Goal: Find specific page/section: Locate a particular part of the current website

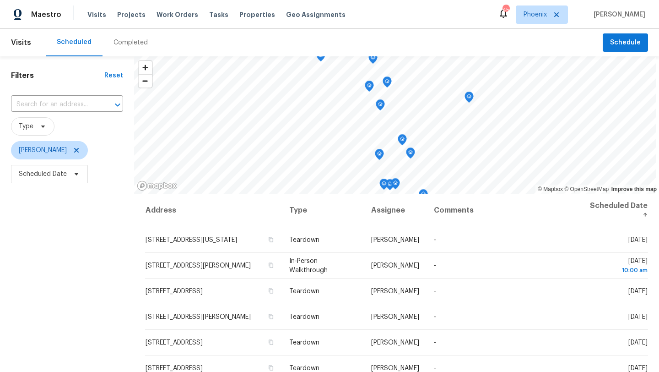
scroll to position [50, 0]
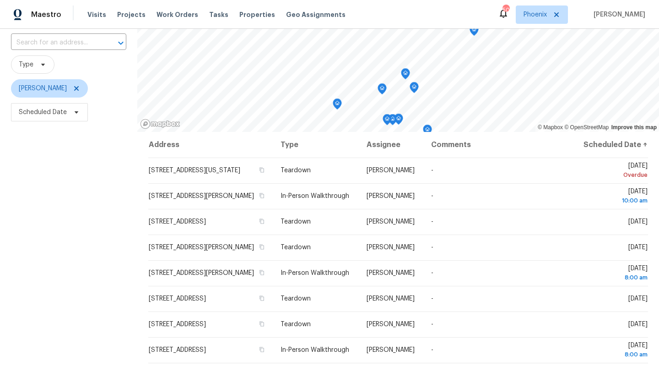
scroll to position [110, 0]
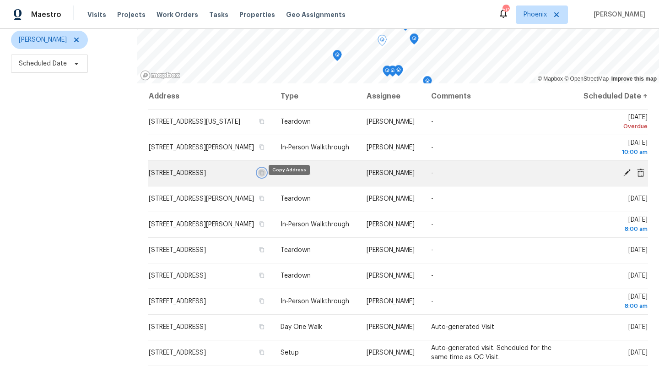
click at [265, 175] on icon "button" at bounding box center [261, 172] width 5 height 5
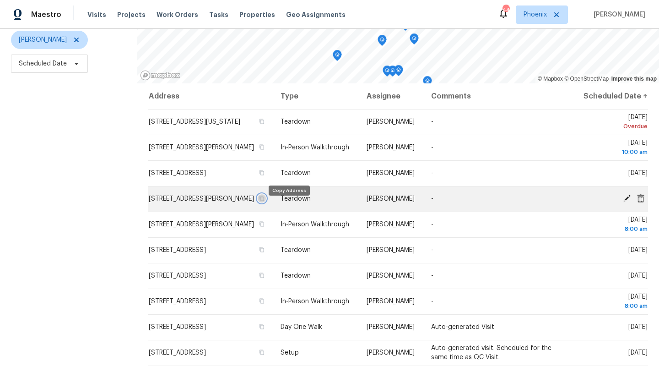
click at [265, 201] on icon "button" at bounding box center [261, 198] width 5 height 5
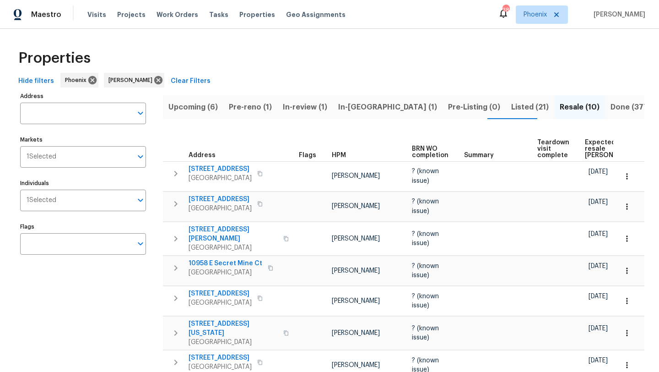
scroll to position [20, 0]
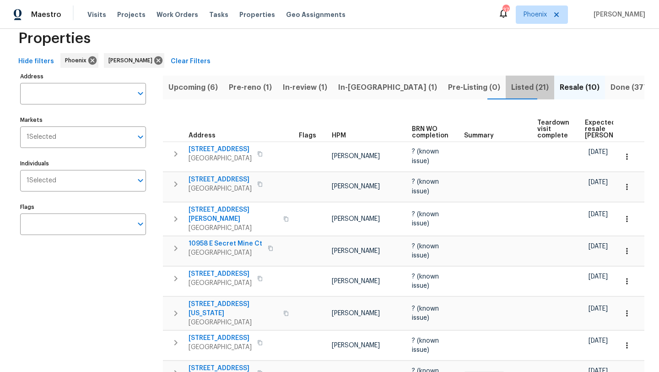
click at [512, 87] on span "Listed (21)" at bounding box center [531, 87] width 38 height 13
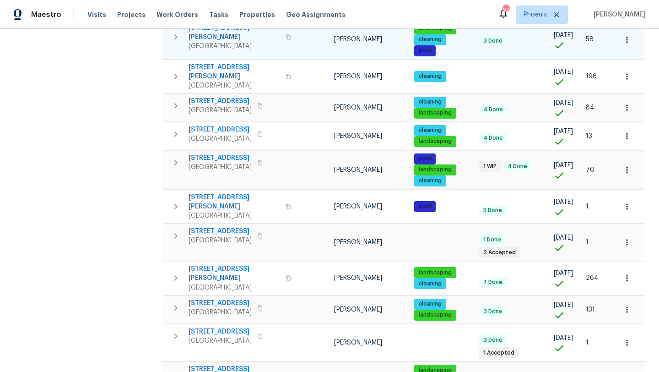
scroll to position [234, 0]
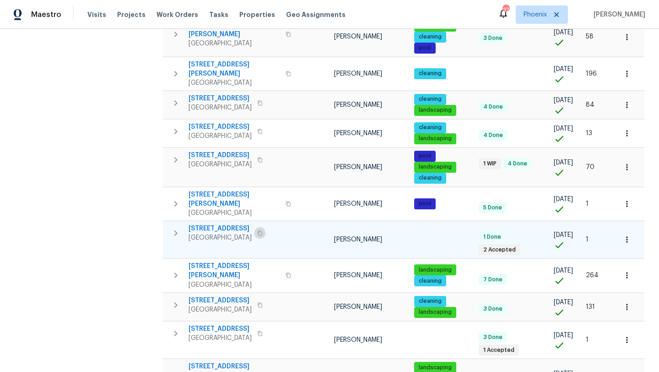
click at [262, 230] on icon "button" at bounding box center [260, 232] width 5 height 5
click at [177, 228] on icon "button" at bounding box center [175, 233] width 11 height 11
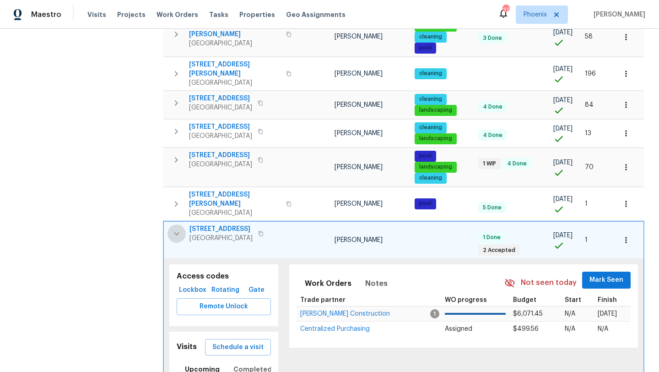
click at [177, 228] on icon "button" at bounding box center [176, 233] width 11 height 11
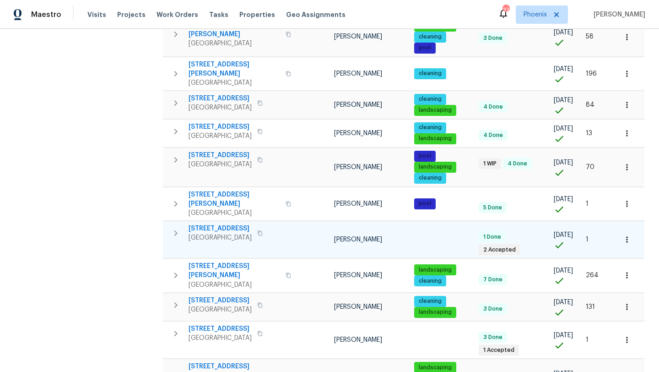
click at [262, 230] on icon "button" at bounding box center [260, 232] width 5 height 5
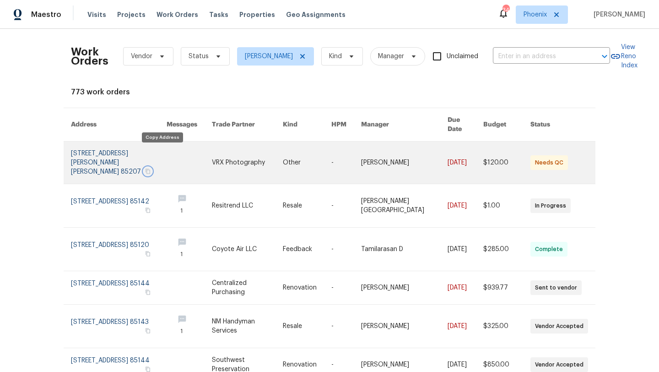
click at [151, 169] on icon "button" at bounding box center [147, 171] width 5 height 5
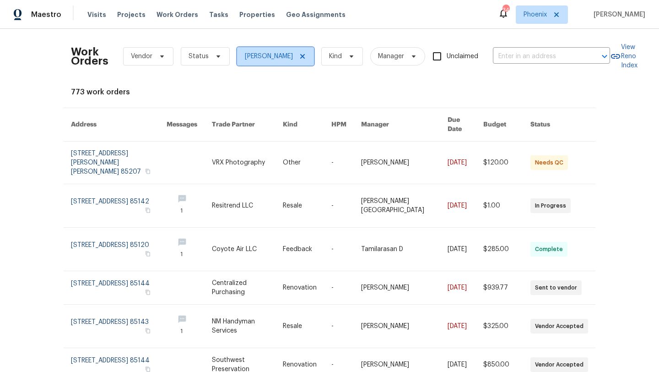
click at [289, 56] on span "[PERSON_NAME]" at bounding box center [275, 56] width 77 height 18
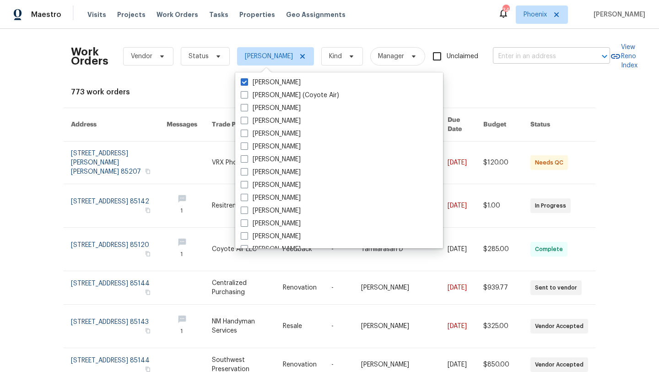
click at [503, 57] on input "text" at bounding box center [539, 56] width 92 height 14
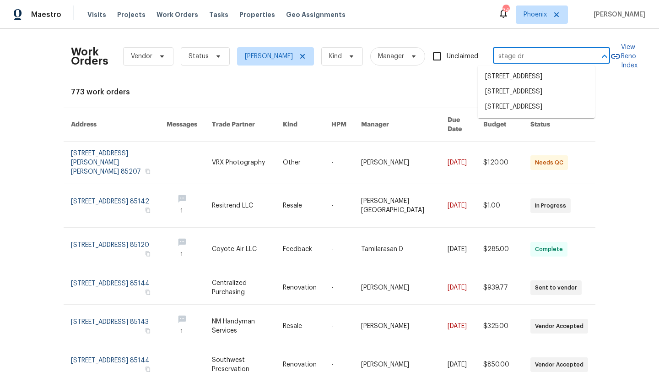
type input "stage dr"
type input "1953"
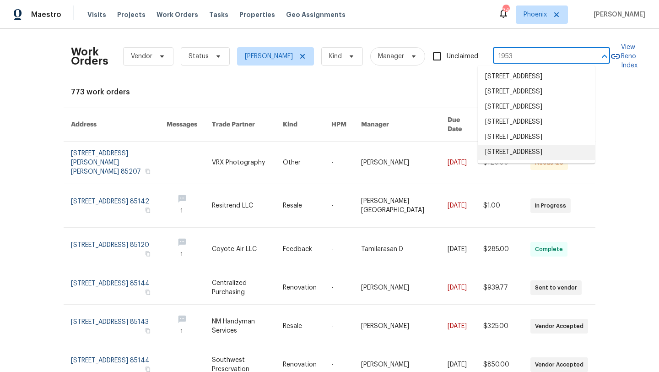
click at [528, 160] on li "[STREET_ADDRESS]" at bounding box center [536, 152] width 117 height 15
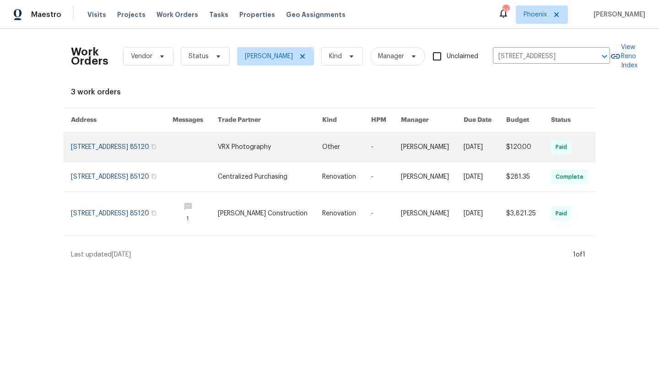
click at [152, 147] on link at bounding box center [122, 146] width 102 height 29
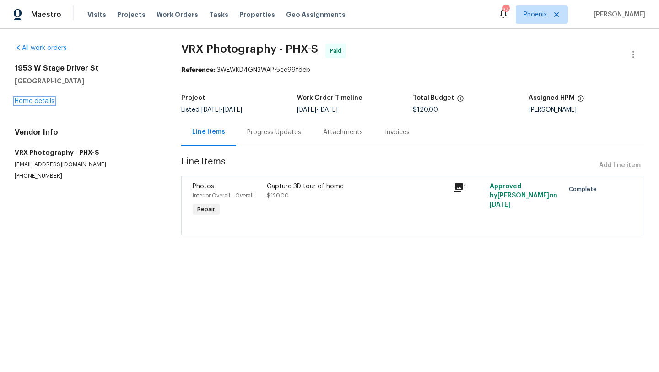
click at [28, 100] on link "Home details" at bounding box center [35, 101] width 40 height 6
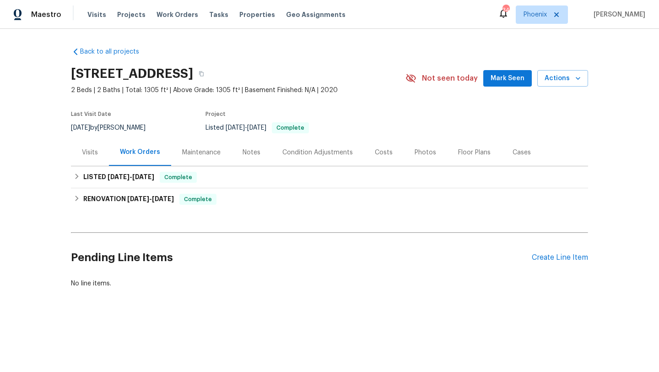
click at [434, 151] on div "Photos" at bounding box center [426, 152] width 44 height 27
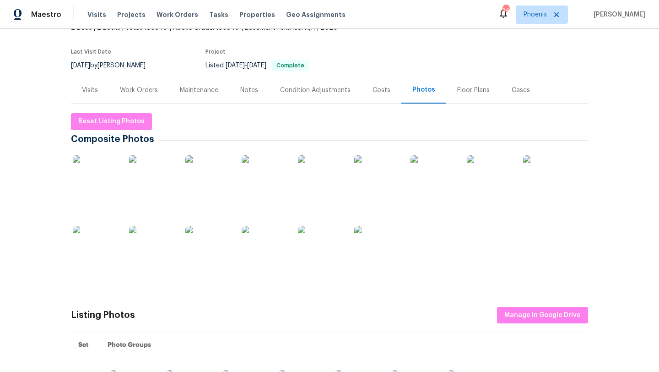
scroll to position [136, 0]
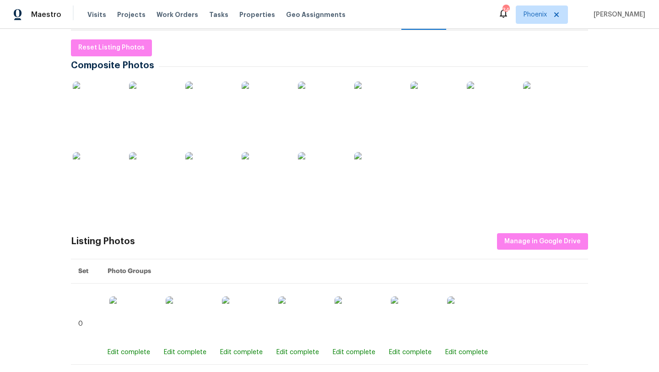
click at [90, 101] on img at bounding box center [96, 105] width 46 height 46
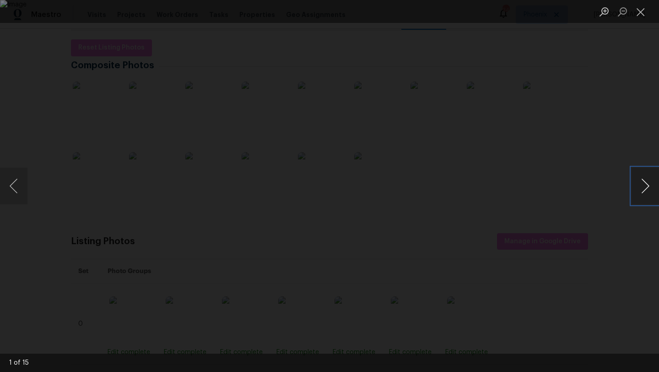
click at [643, 192] on button "Next image" at bounding box center [645, 186] width 27 height 37
click at [639, 186] on button "Next image" at bounding box center [645, 186] width 27 height 37
click at [641, 186] on button "Next image" at bounding box center [645, 186] width 27 height 37
click at [651, 187] on button "Next image" at bounding box center [645, 186] width 27 height 37
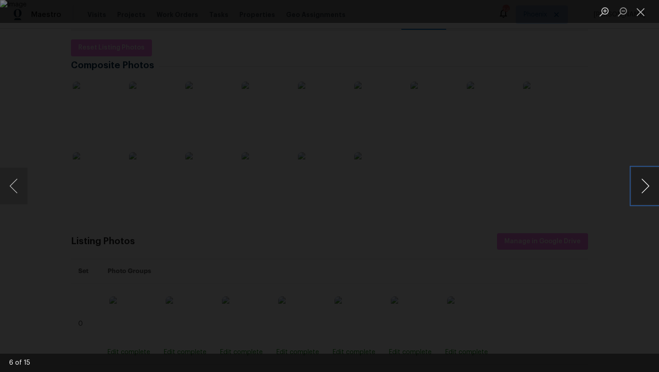
click at [651, 187] on button "Next image" at bounding box center [645, 186] width 27 height 37
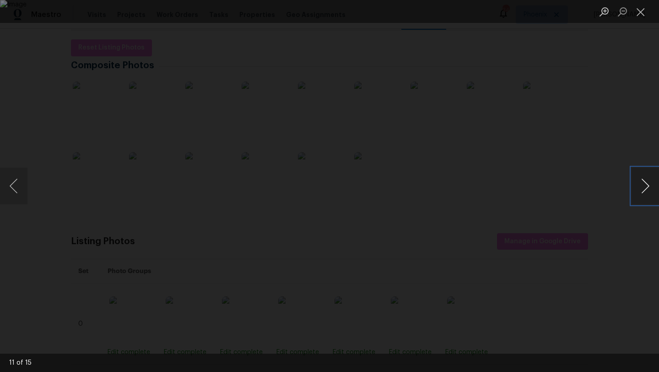
click at [651, 187] on button "Next image" at bounding box center [645, 186] width 27 height 37
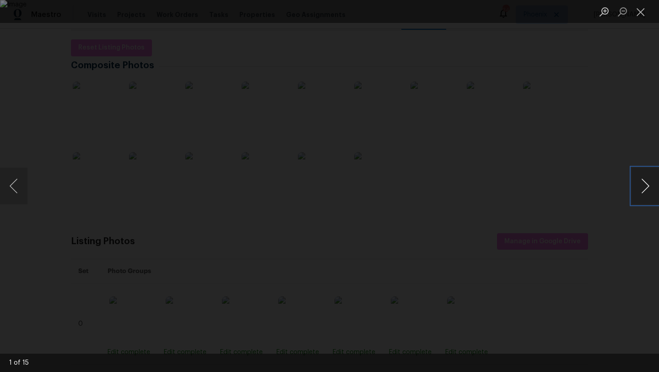
click at [651, 187] on button "Next image" at bounding box center [645, 186] width 27 height 37
click at [644, 13] on button "Close lightbox" at bounding box center [641, 12] width 18 height 16
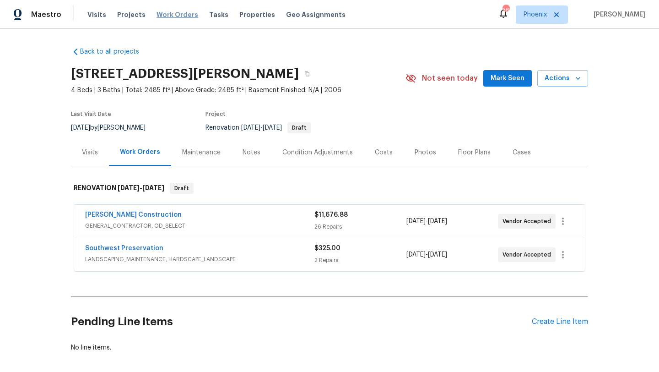
click at [174, 13] on span "Work Orders" at bounding box center [178, 14] width 42 height 9
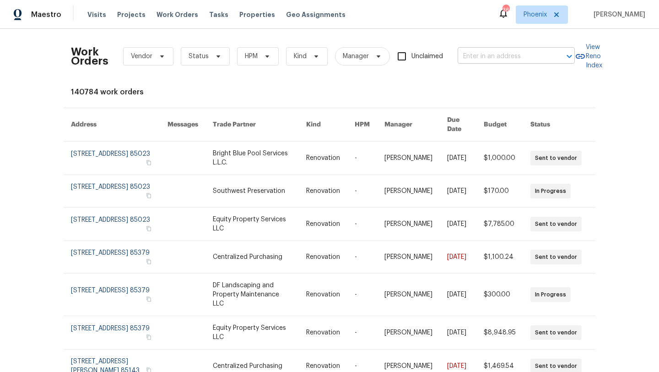
click at [472, 60] on input "text" at bounding box center [504, 56] width 92 height 14
type input "7417"
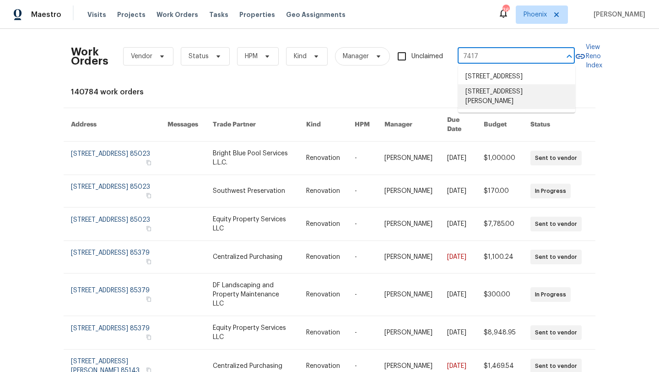
click at [530, 104] on li "7417 N Via Camello Del Norte Unit 160, Scottsdale, AZ 85258" at bounding box center [516, 96] width 117 height 25
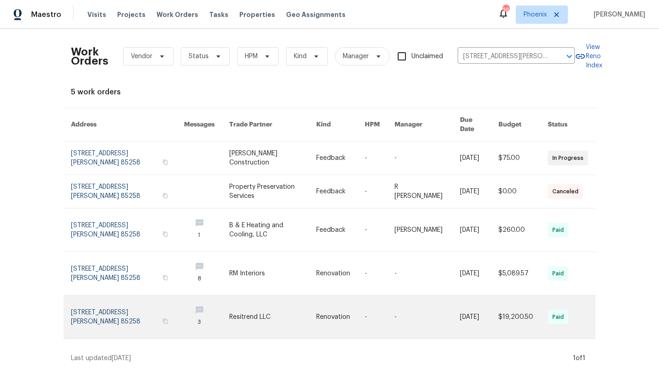
click at [120, 305] on link at bounding box center [127, 316] width 113 height 43
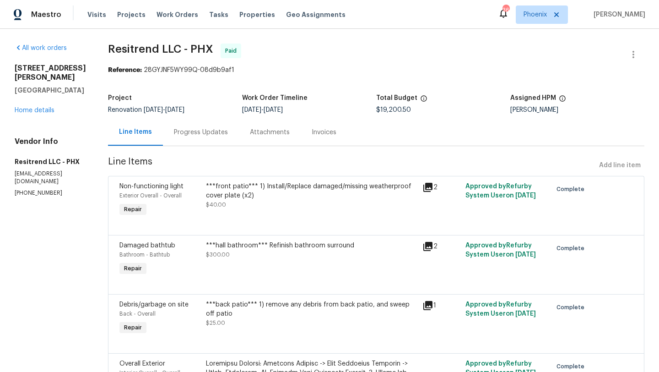
scroll to position [22, 0]
